Goal: Transaction & Acquisition: Purchase product/service

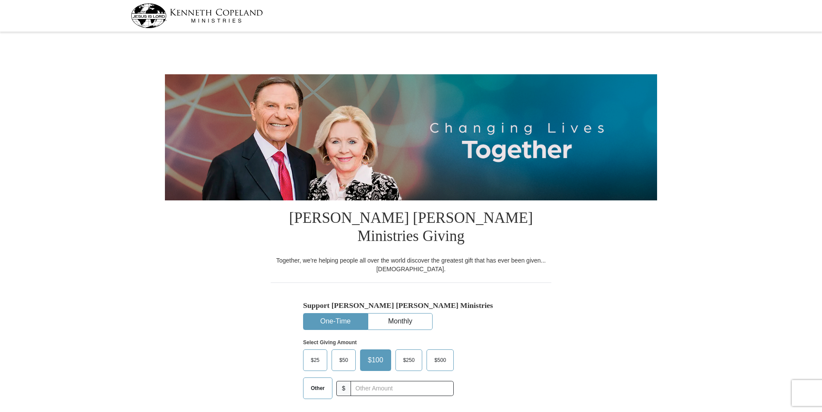
select select "WI"
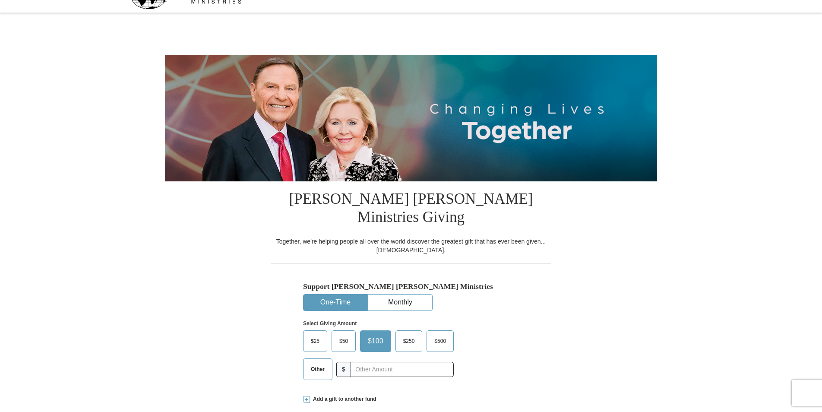
scroll to position [43, 0]
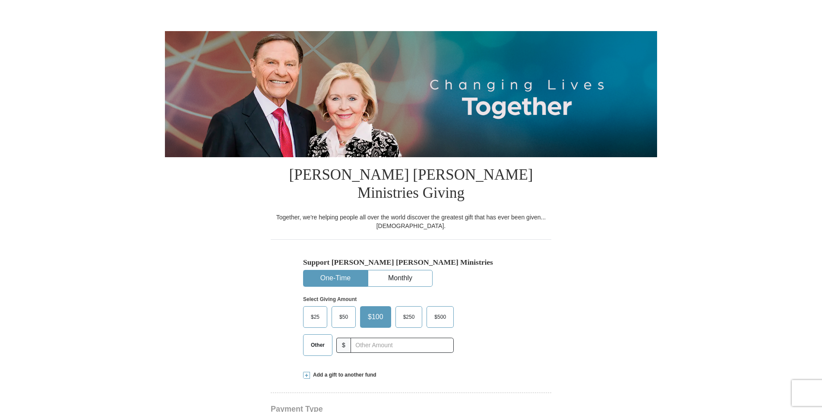
click at [342, 270] on button "One-Time" at bounding box center [335, 278] width 64 height 16
click at [322, 338] on span "Other" at bounding box center [317, 344] width 22 height 13
click at [0, 0] on input "Other" at bounding box center [0, 0] width 0 height 0
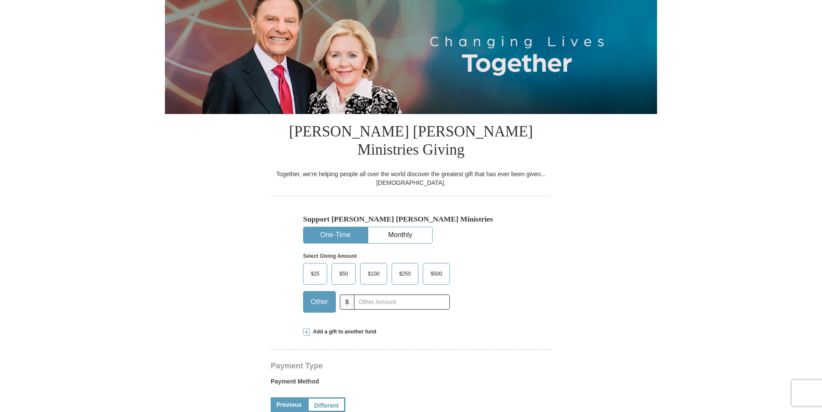
click at [371, 328] on span "Add a gift to another fund" at bounding box center [343, 331] width 66 height 7
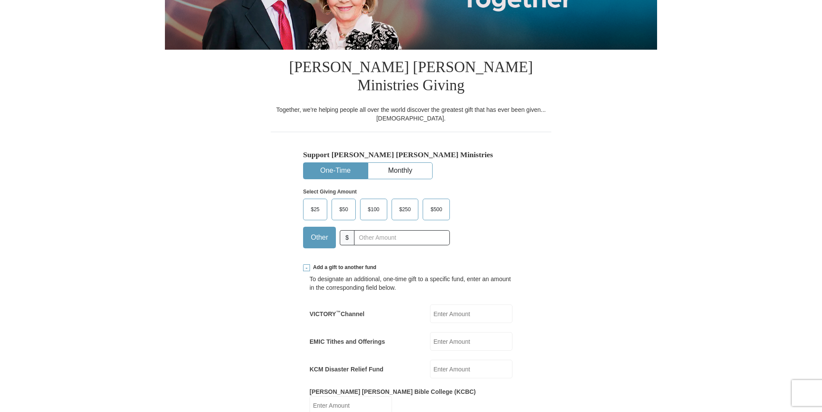
scroll to position [173, 0]
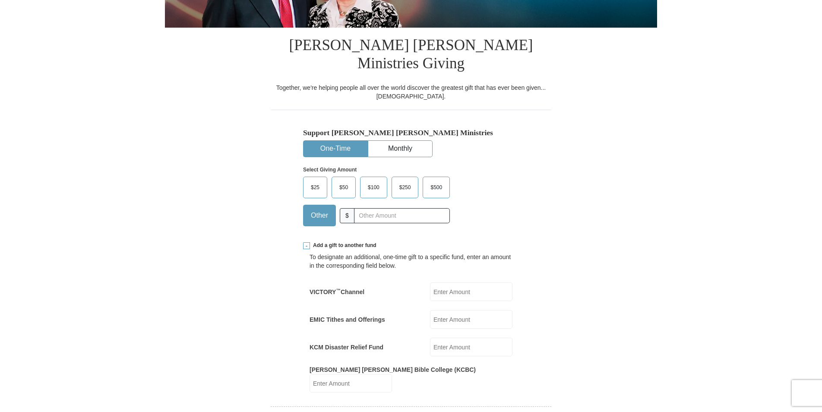
click at [486, 310] on input "EMIC Tithes and Offerings" at bounding box center [471, 319] width 82 height 19
type input "180.00"
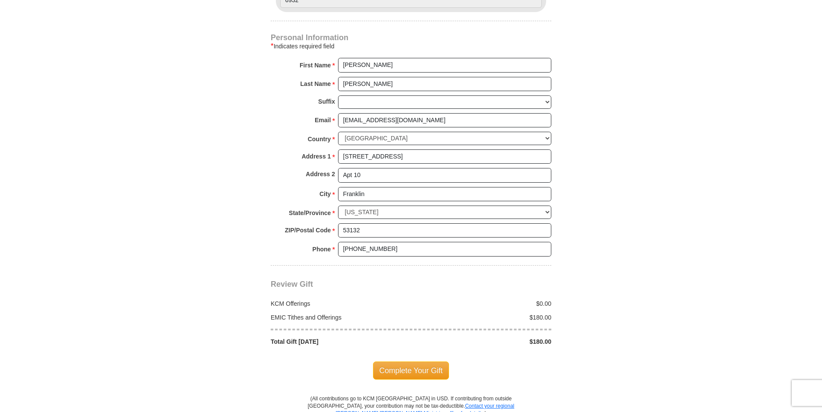
scroll to position [734, 0]
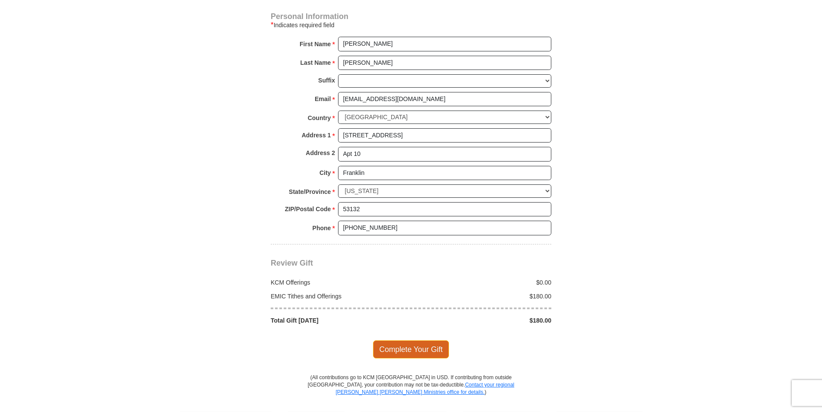
click at [434, 340] on span "Complete Your Gift" at bounding box center [411, 349] width 76 height 18
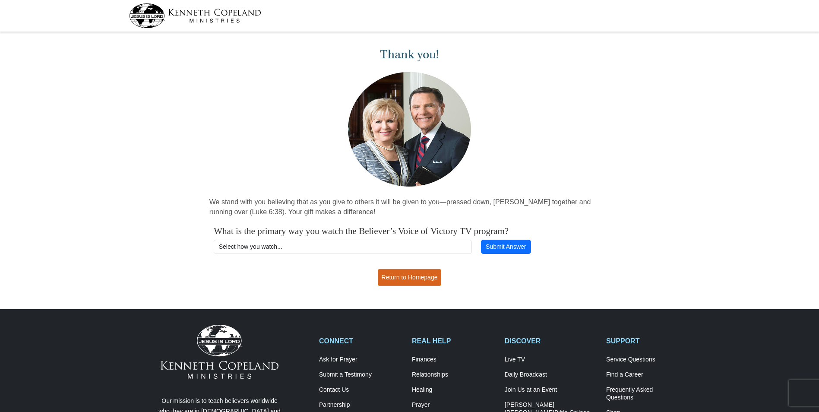
click at [429, 275] on link "Return to Homepage" at bounding box center [410, 277] width 64 height 17
